Goal: Complete application form

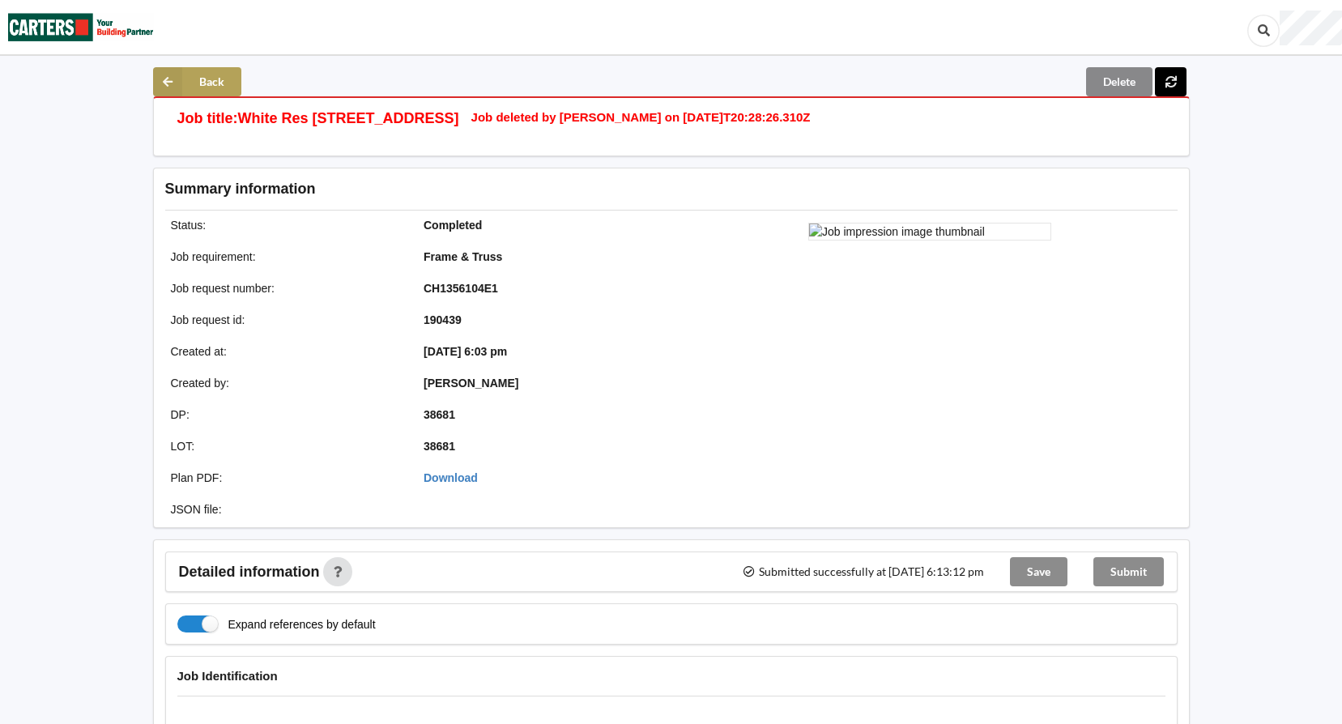
click at [209, 70] on button "Back" at bounding box center [197, 81] width 88 height 29
click at [203, 75] on button "Back" at bounding box center [197, 81] width 88 height 29
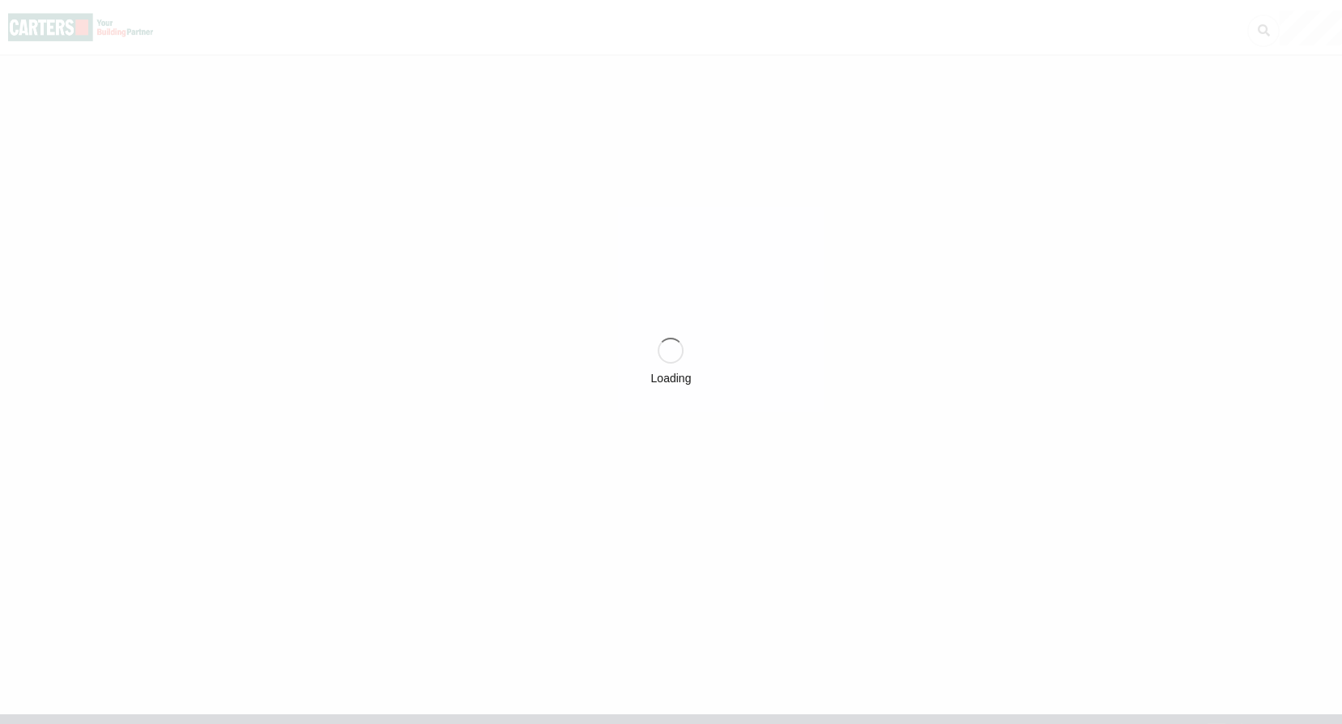
scroll to position [16, 0]
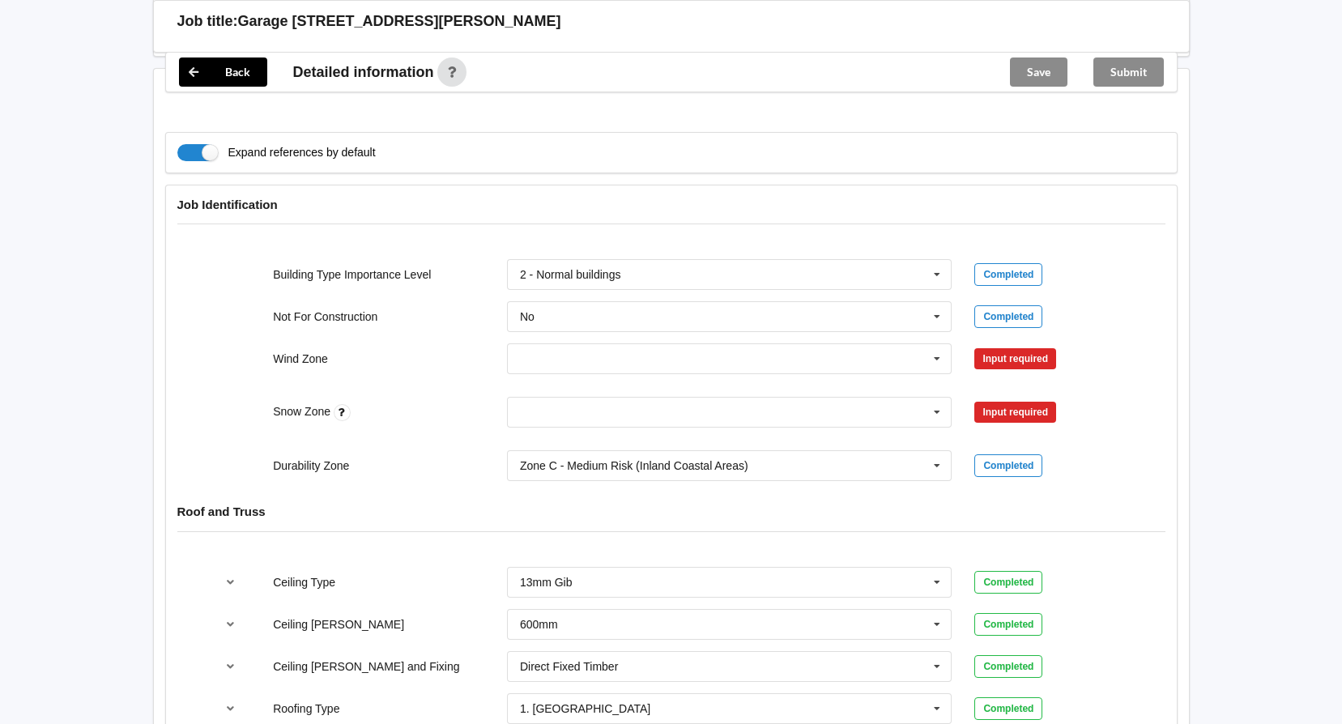
scroll to position [729, 0]
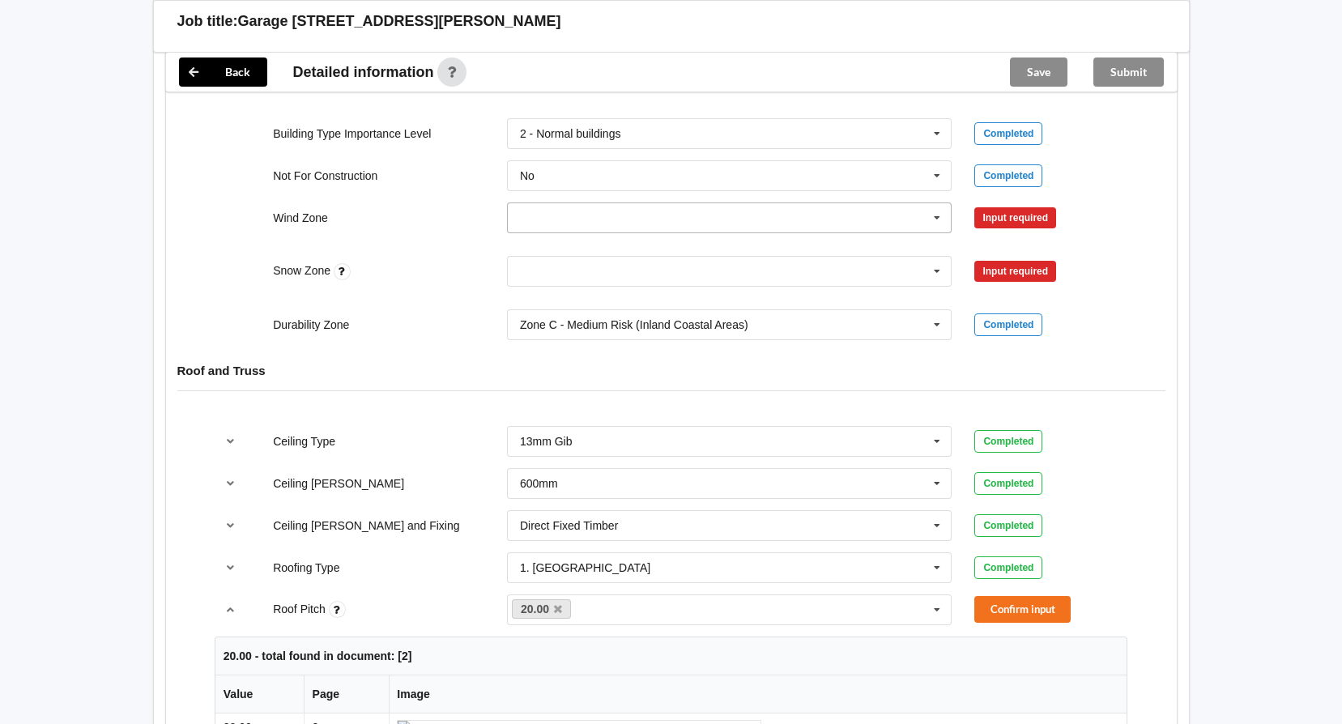
click at [941, 216] on icon at bounding box center [937, 218] width 24 height 30
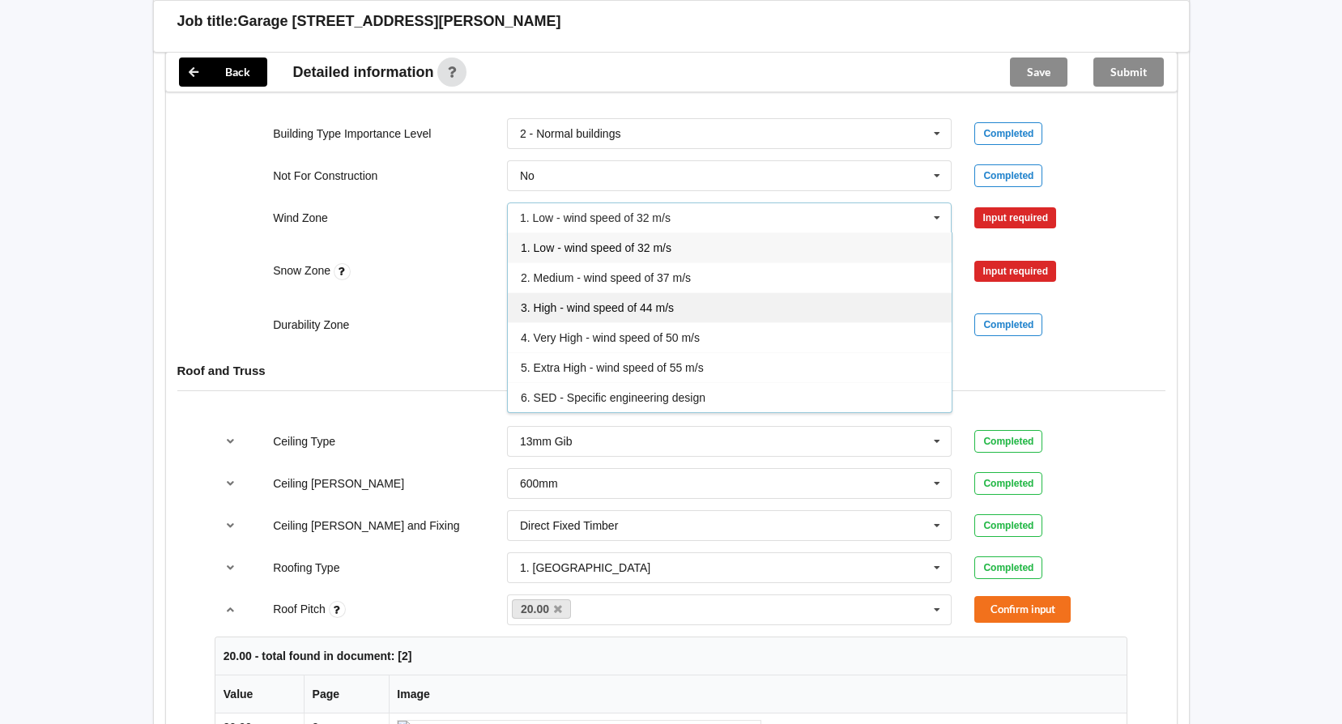
click at [594, 310] on span "3. High - wind speed of 44 m/s" at bounding box center [597, 307] width 153 height 13
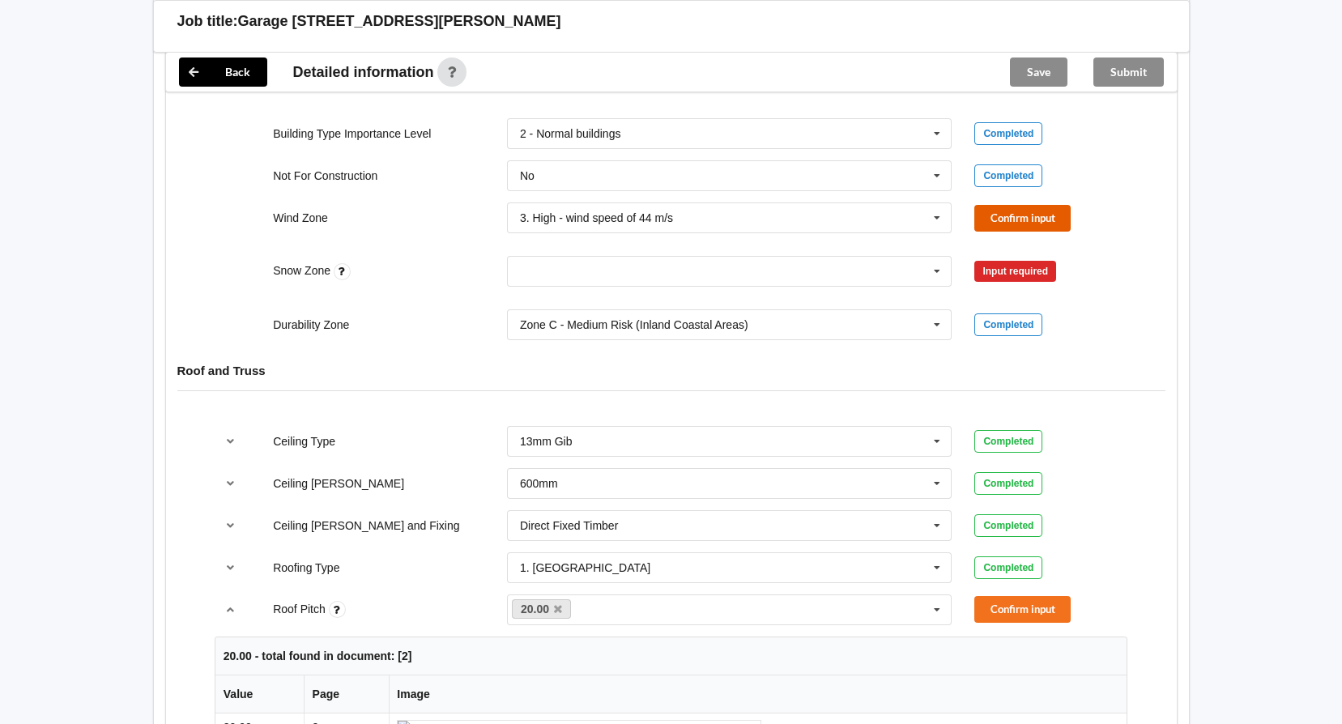
click at [1021, 220] on button "Confirm input" at bounding box center [1022, 218] width 96 height 27
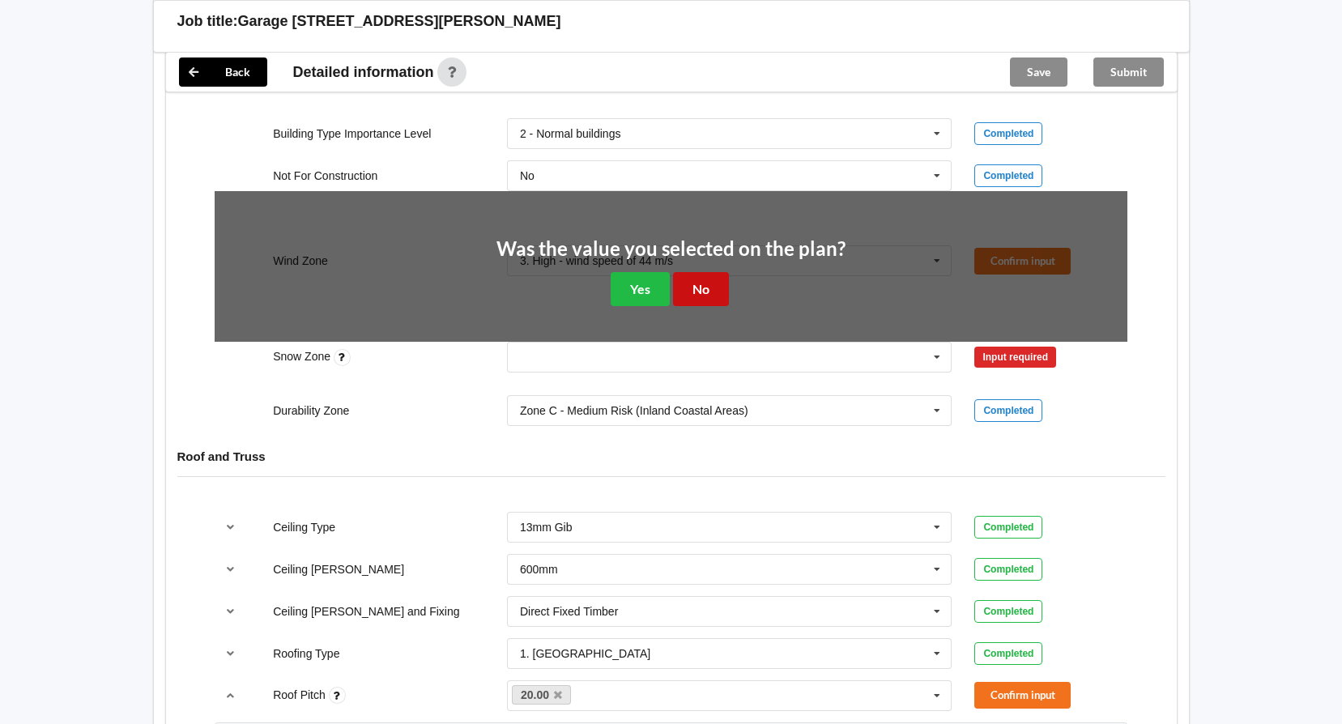
click at [694, 295] on button "No" at bounding box center [701, 288] width 56 height 33
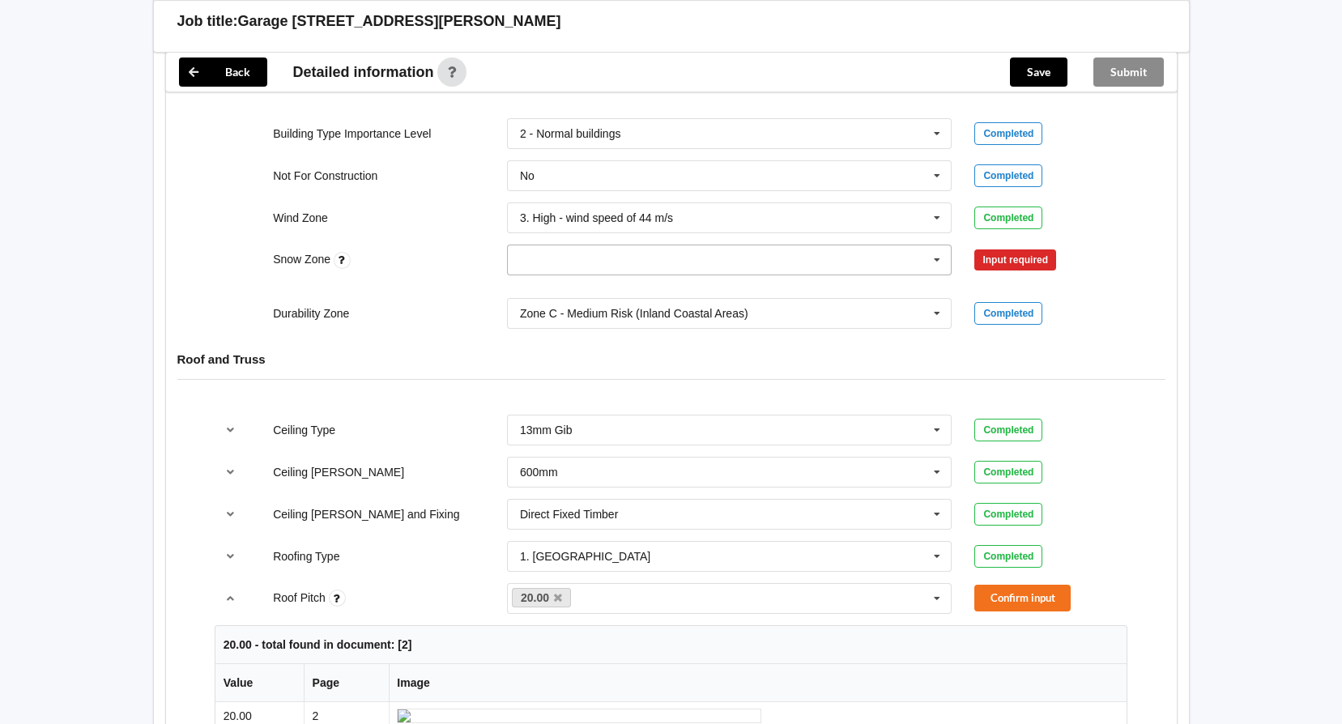
click at [932, 262] on icon at bounding box center [937, 260] width 24 height 30
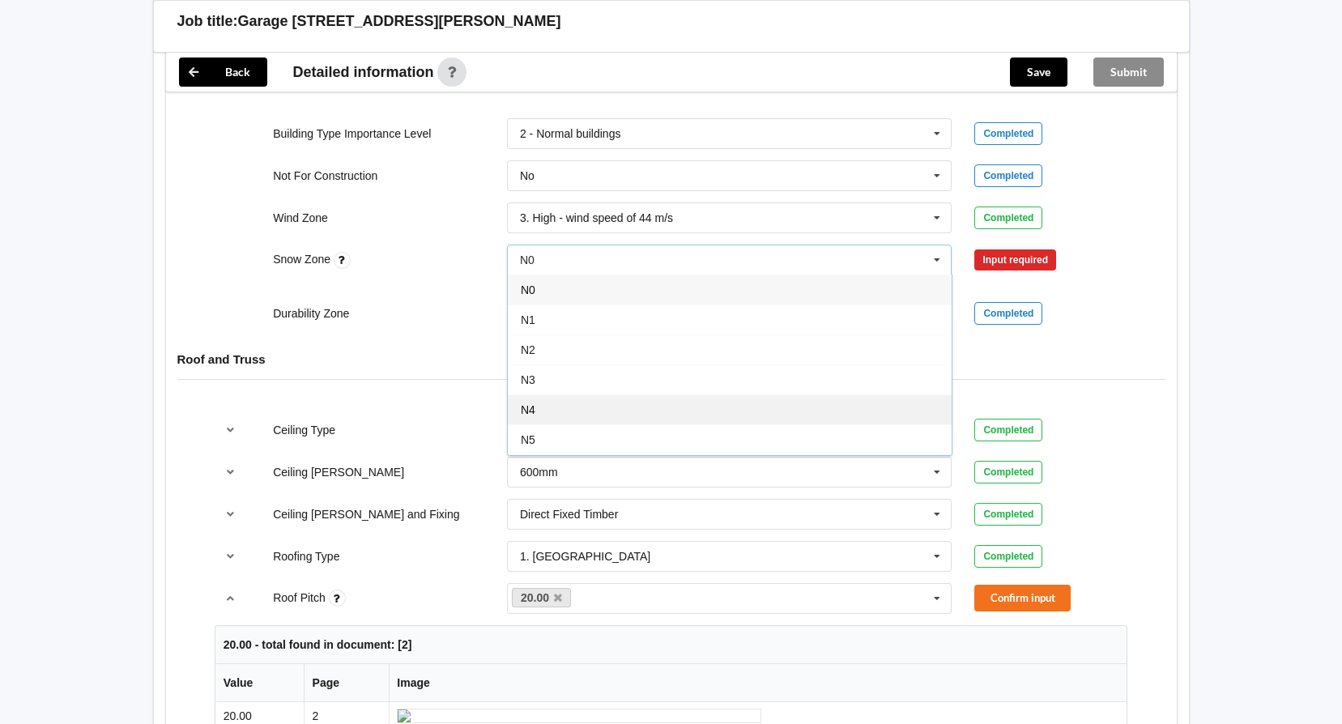
click at [543, 409] on div "N4" at bounding box center [730, 409] width 444 height 30
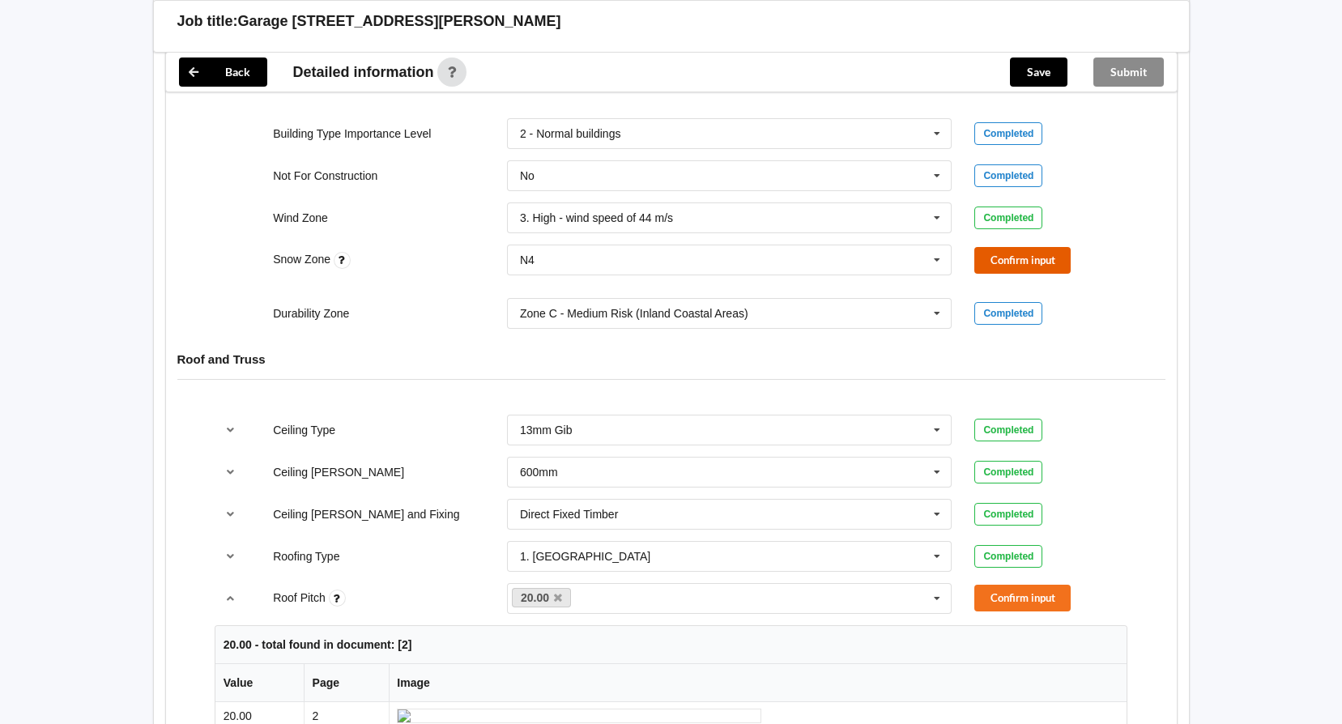
click at [999, 262] on button "Confirm input" at bounding box center [1022, 260] width 96 height 27
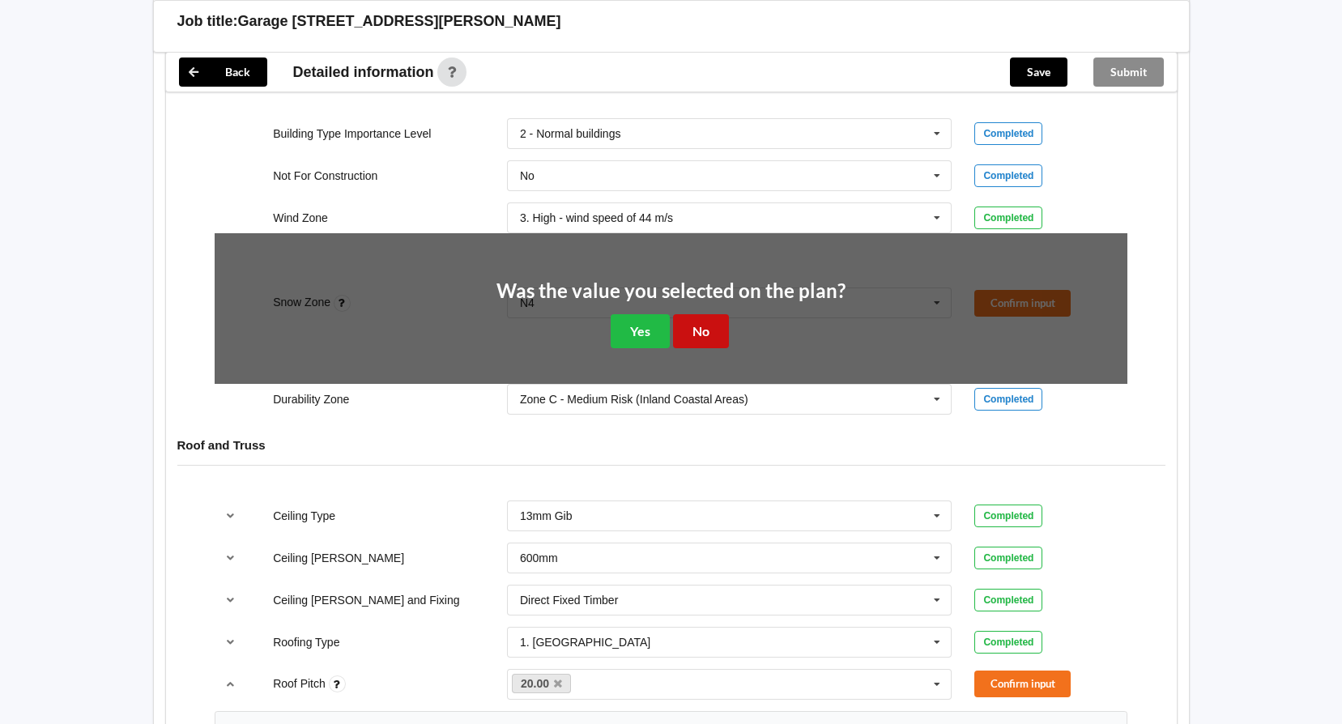
click at [706, 327] on button "No" at bounding box center [701, 330] width 56 height 33
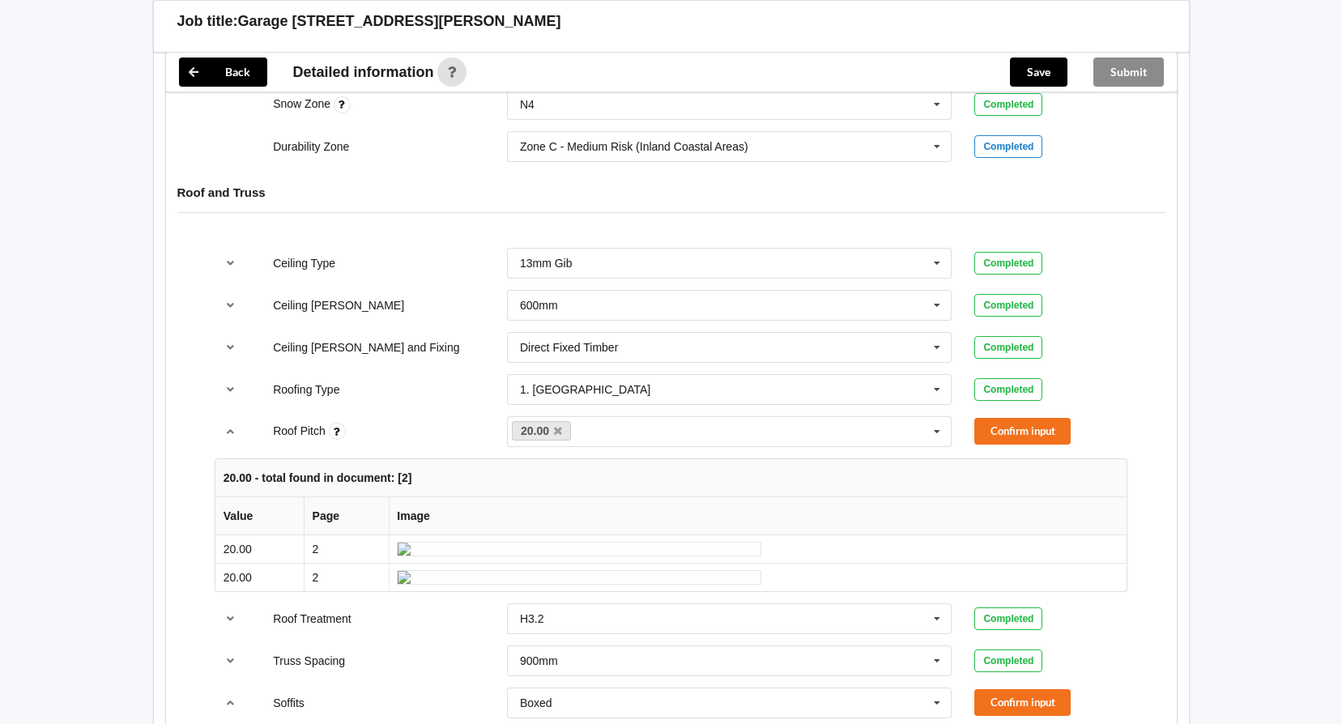
scroll to position [891, 0]
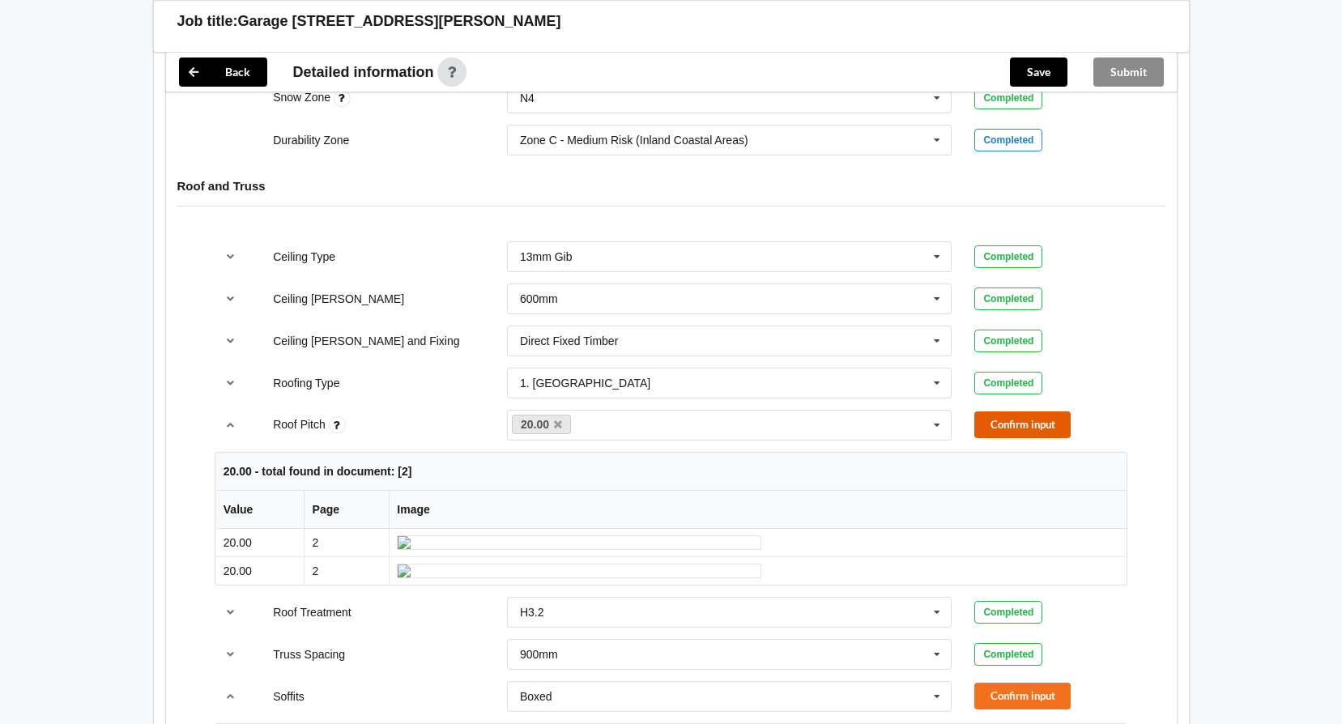
click at [1006, 419] on button "Confirm input" at bounding box center [1022, 424] width 96 height 27
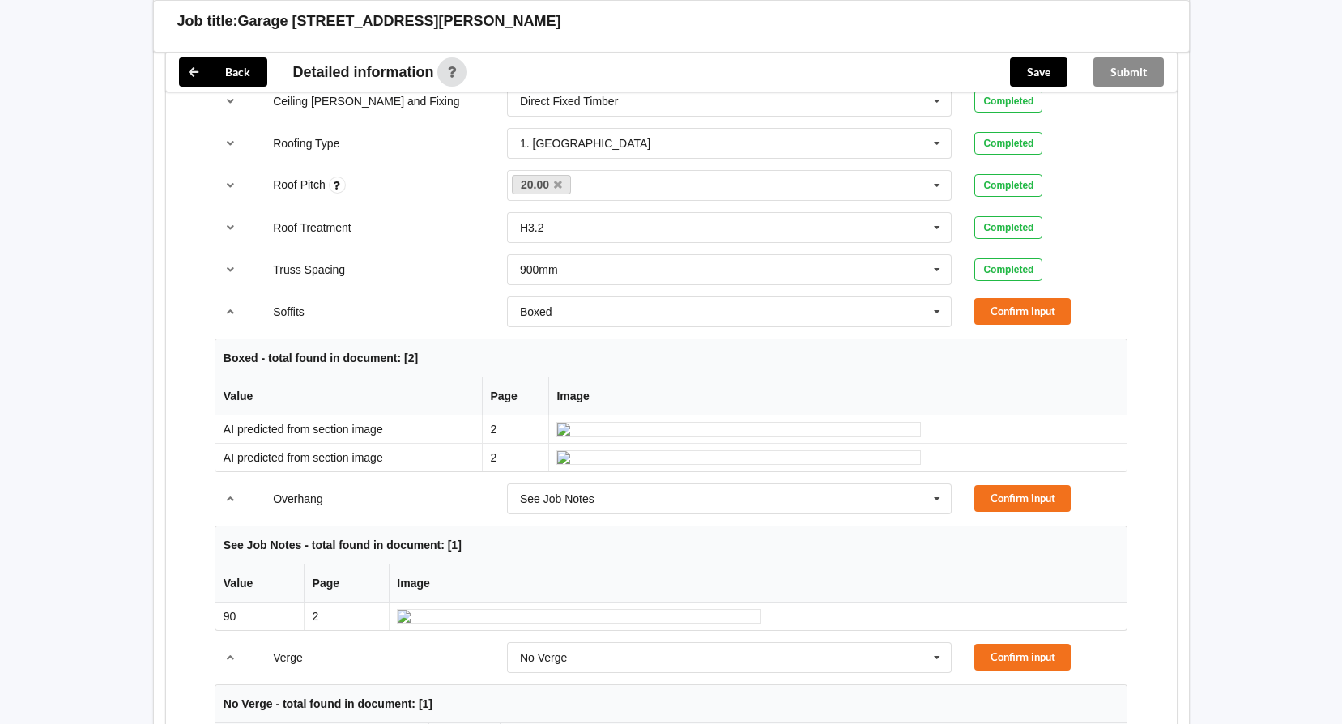
scroll to position [1134, 0]
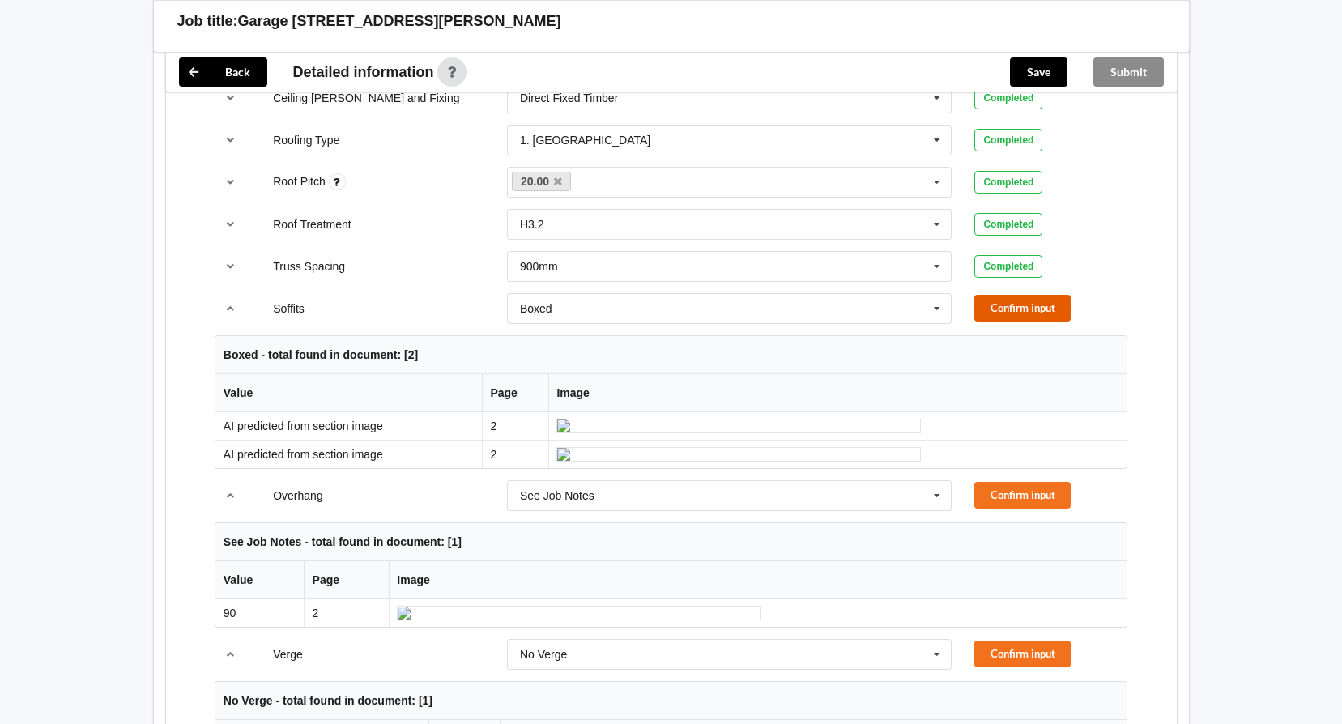
click at [1008, 308] on button "Confirm input" at bounding box center [1022, 308] width 96 height 27
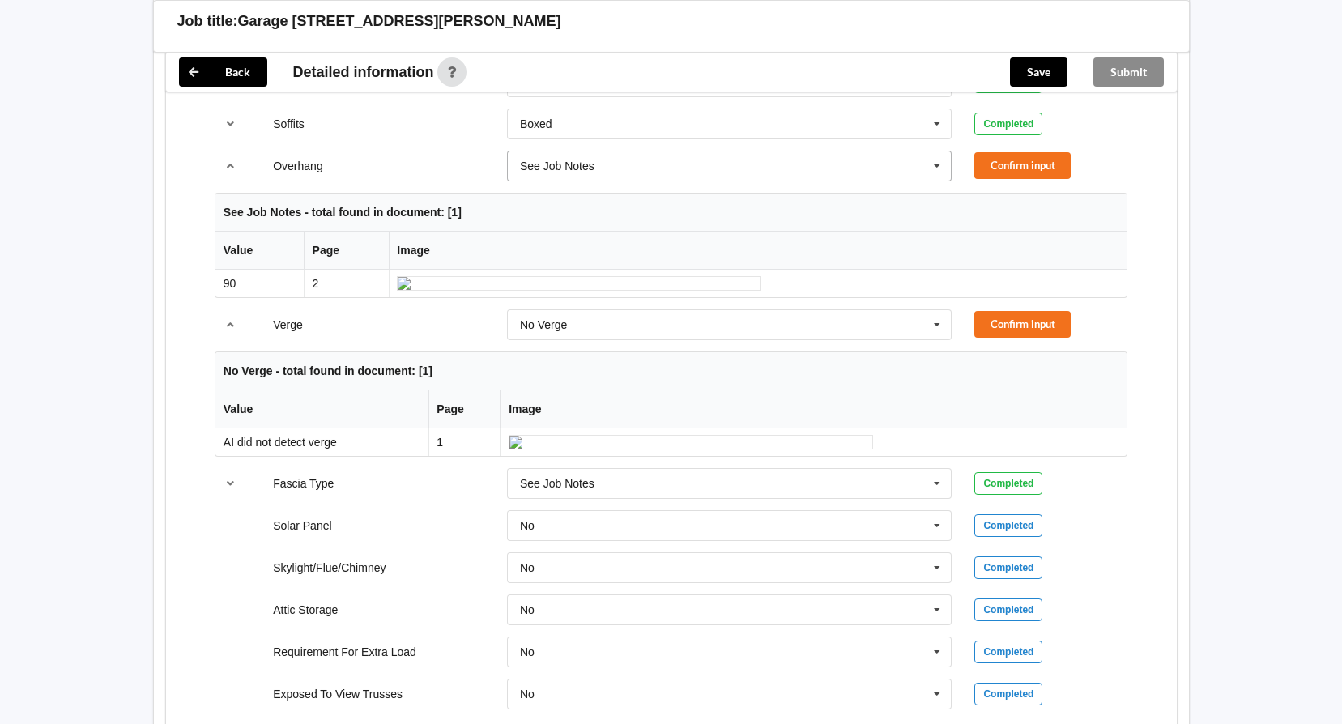
scroll to position [1377, 0]
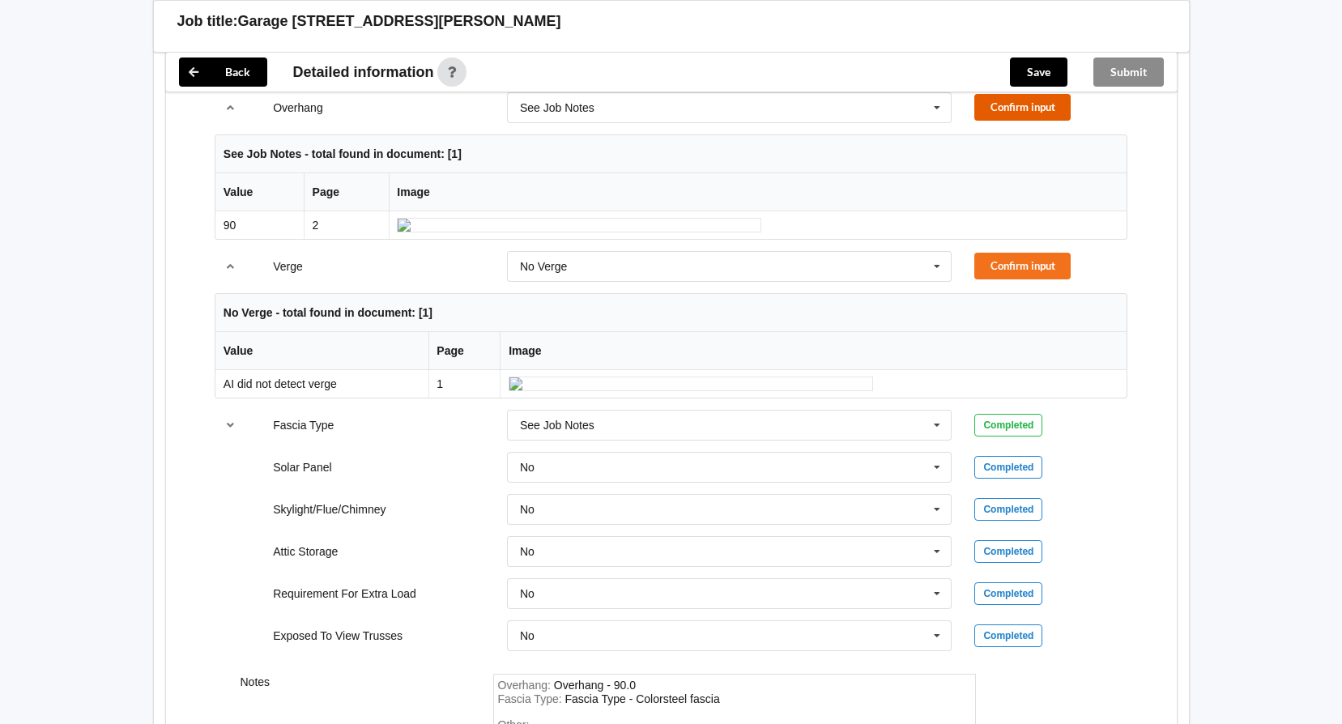
click at [1019, 108] on button "Confirm input" at bounding box center [1022, 107] width 96 height 27
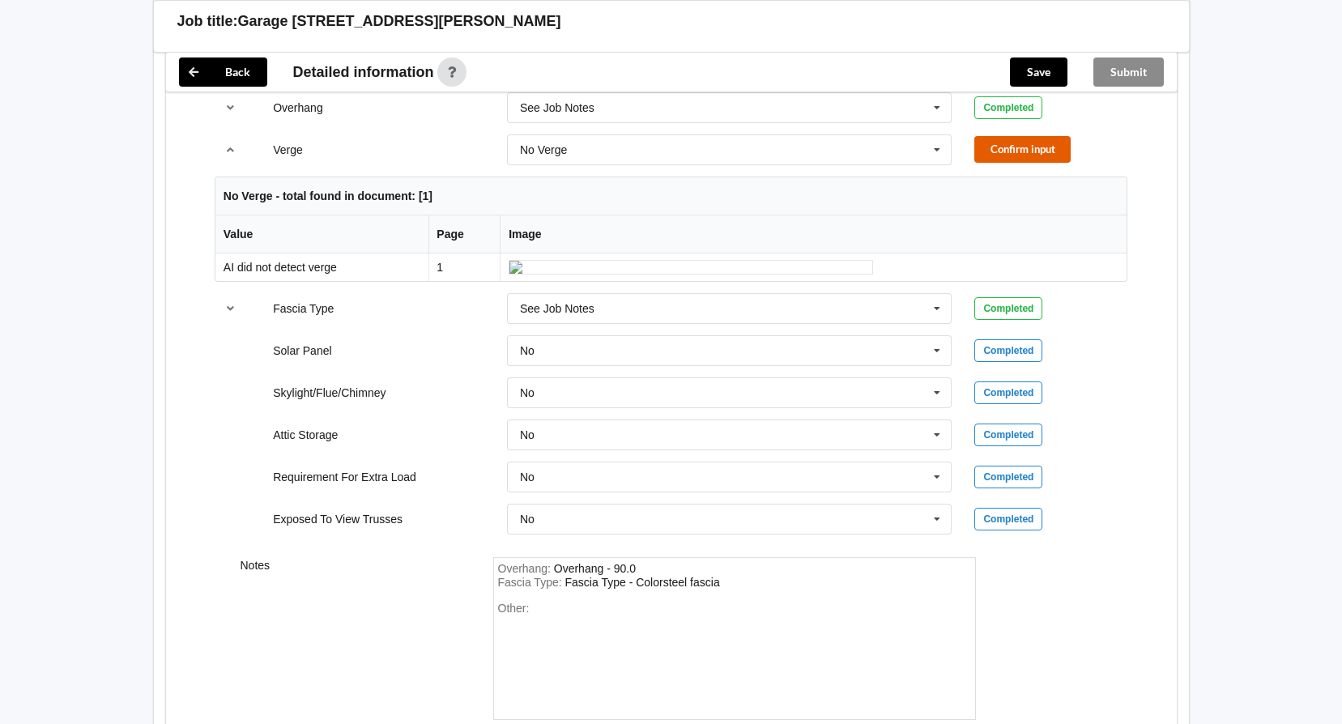
click at [1013, 150] on button "Confirm input" at bounding box center [1022, 149] width 96 height 27
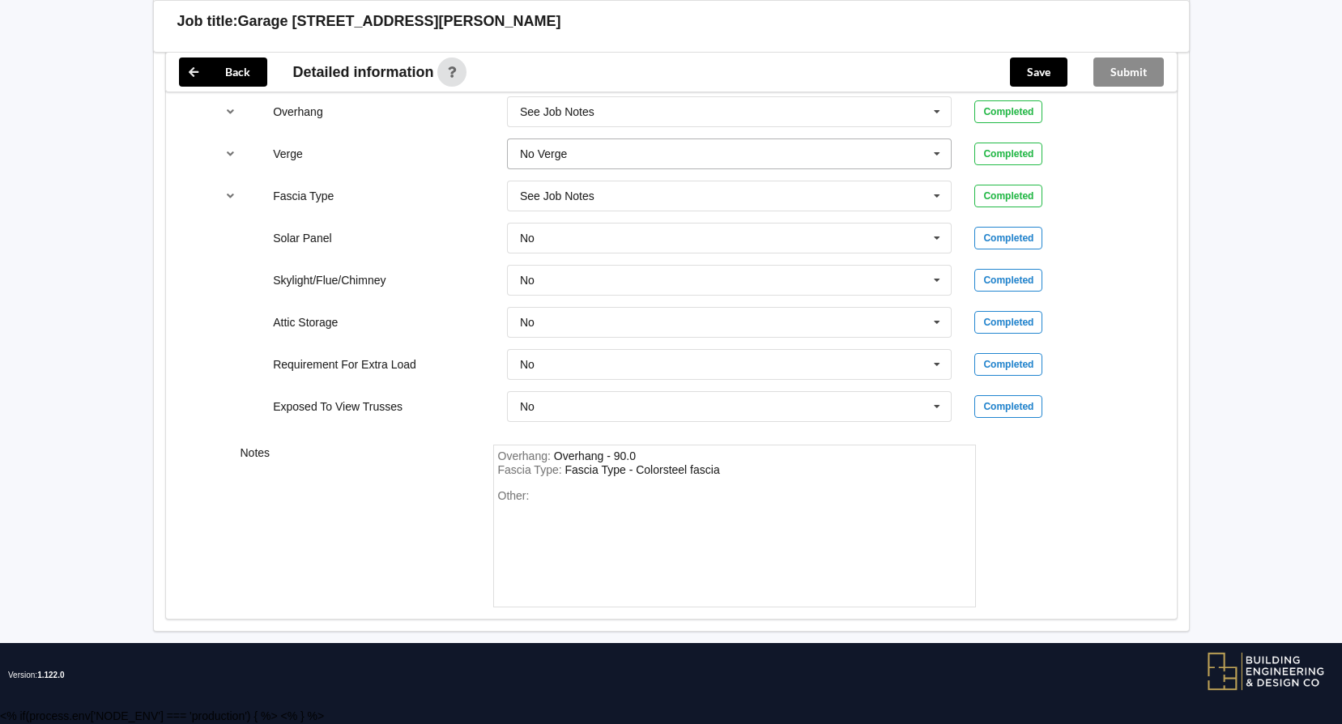
scroll to position [1373, 0]
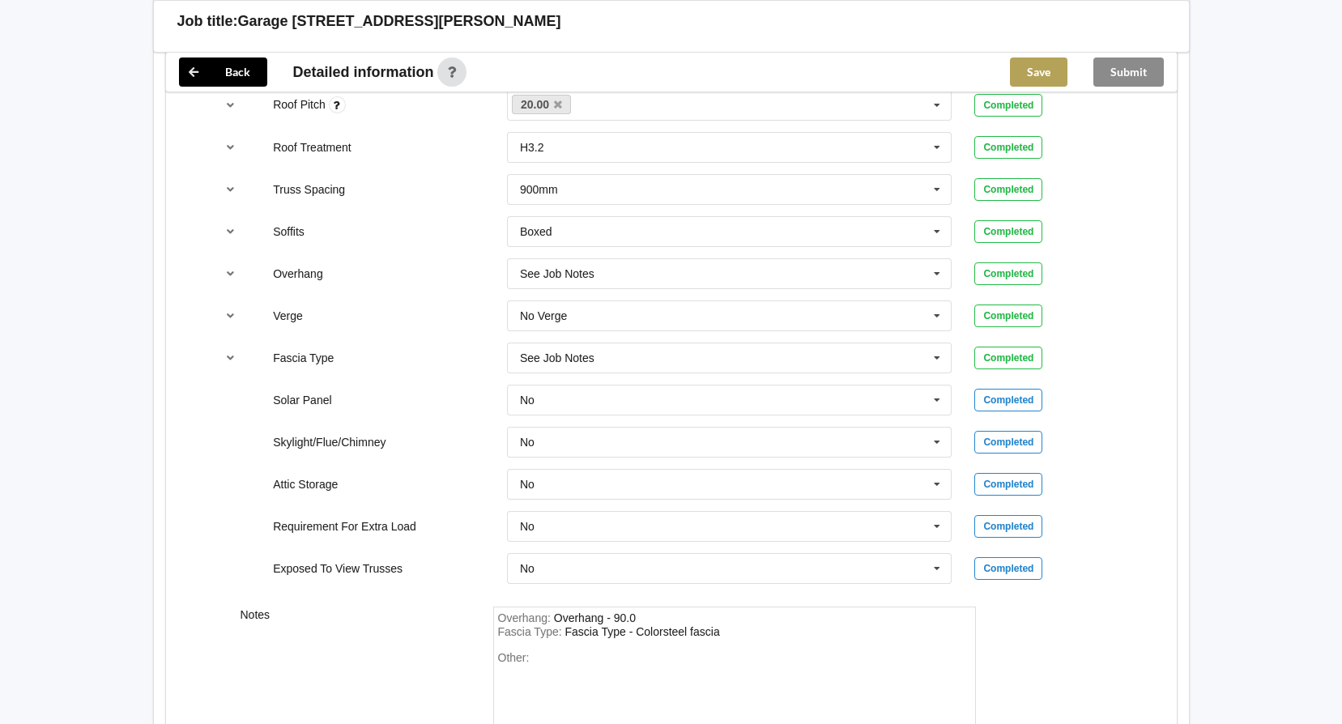
click at [1040, 70] on button "Save" at bounding box center [1039, 72] width 58 height 29
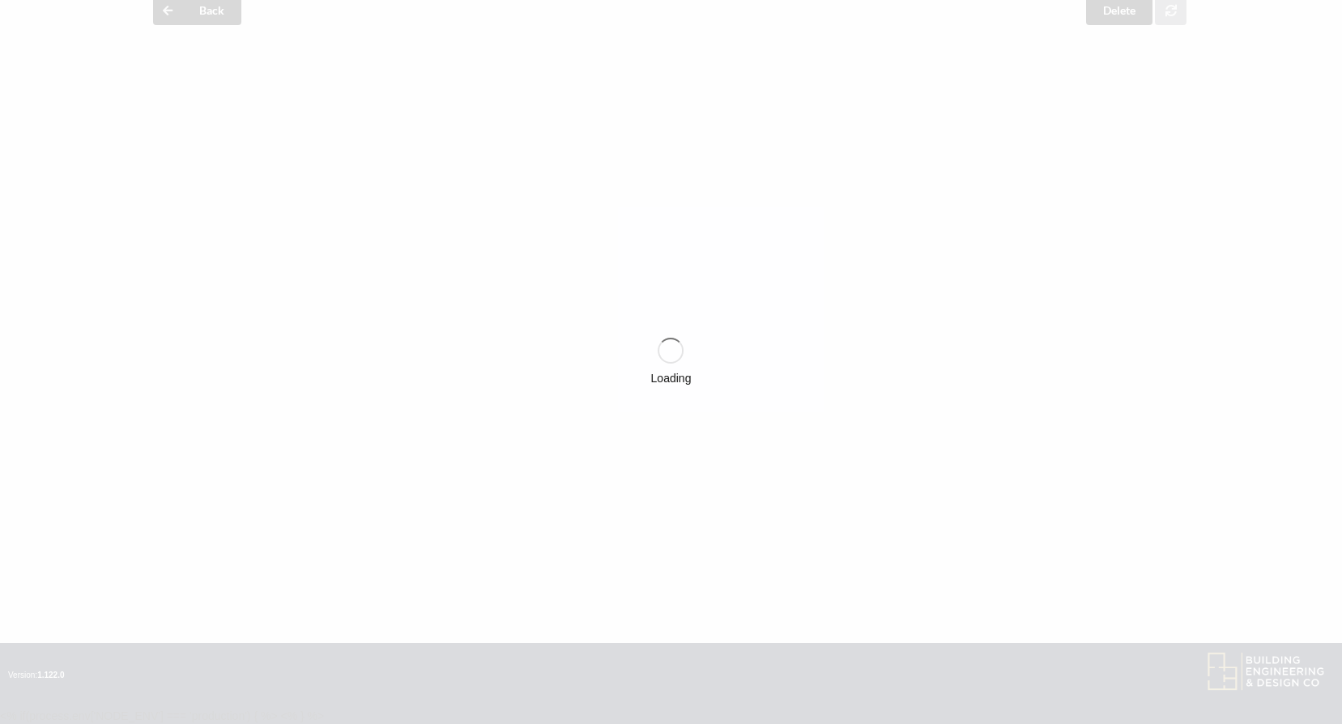
scroll to position [1211, 0]
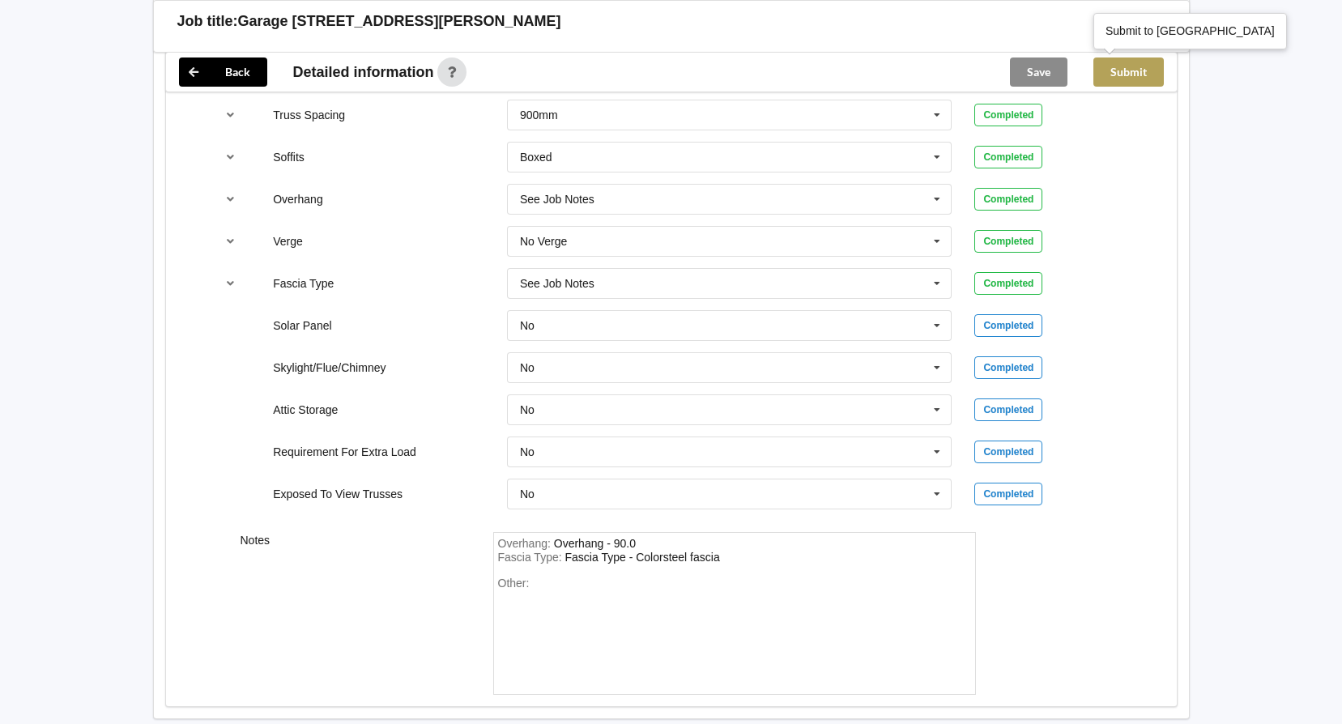
click at [1136, 71] on button "Submit" at bounding box center [1128, 72] width 70 height 29
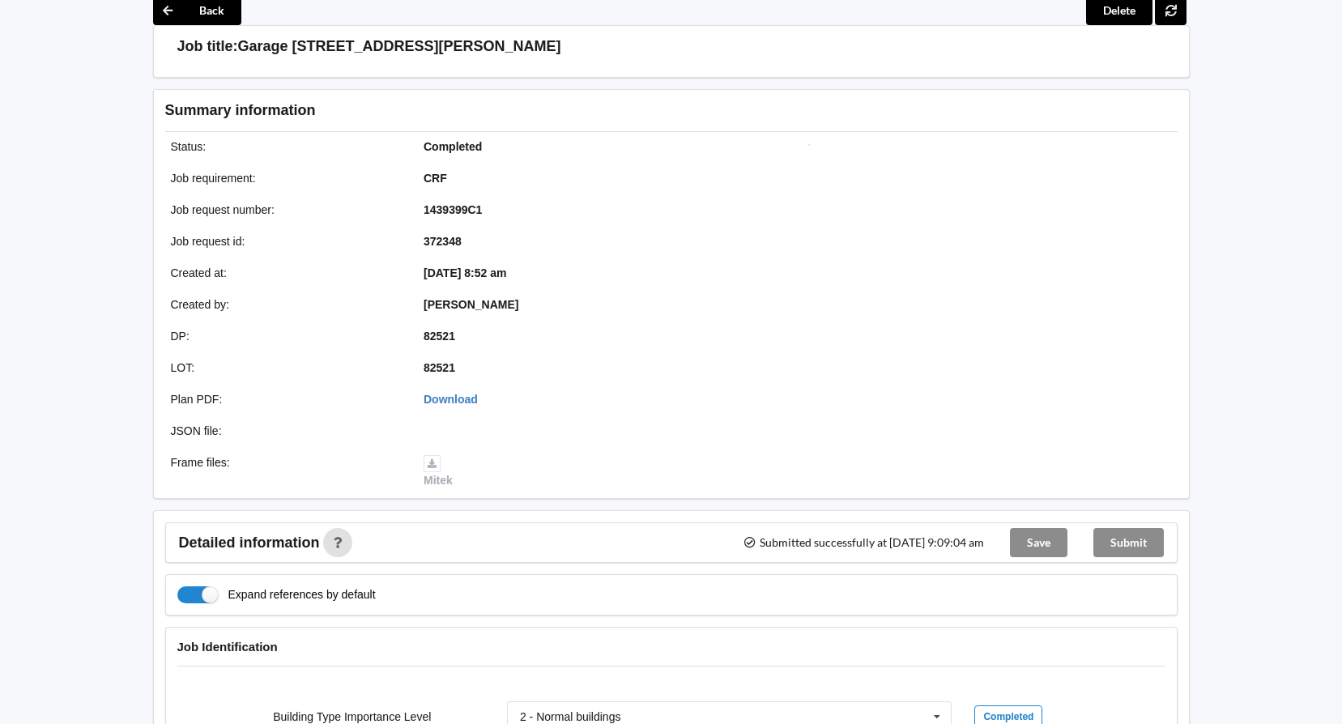
scroll to position [0, 0]
